Goal: Task Accomplishment & Management: Complete application form

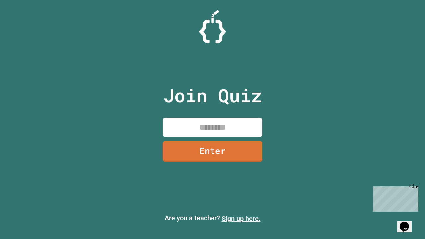
click at [241, 219] on link "Sign up here." at bounding box center [241, 219] width 39 height 8
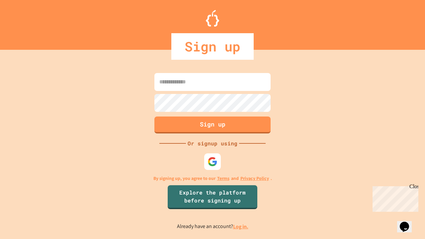
click at [241, 227] on link "Log in." at bounding box center [240, 226] width 15 height 7
